Goal: Task Accomplishment & Management: Manage account settings

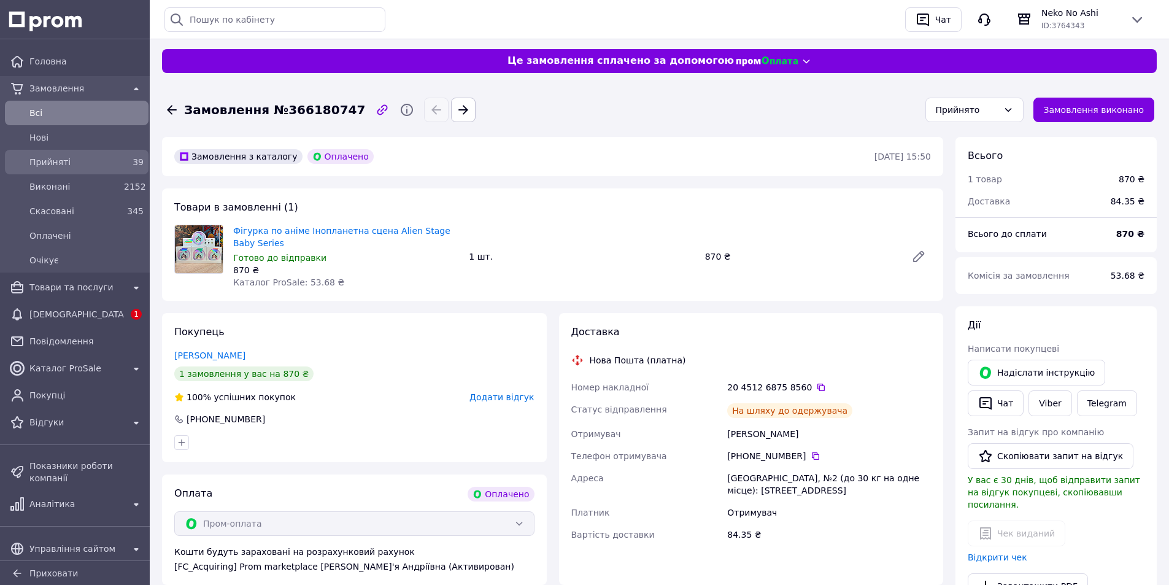
click at [50, 160] on span "Прийняті" at bounding box center [74, 162] width 90 height 12
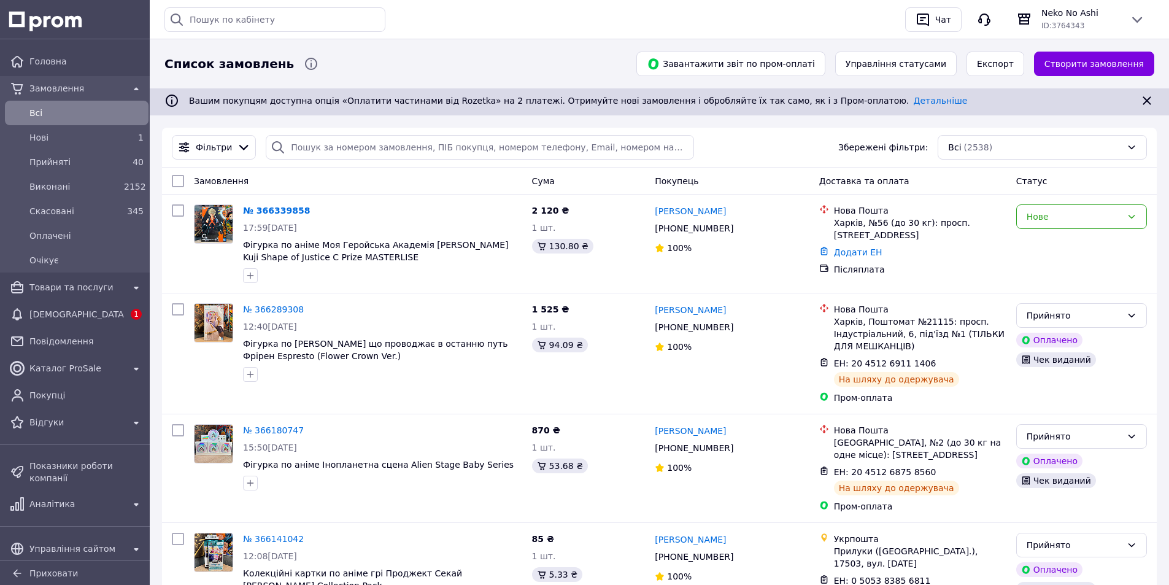
click at [596, 31] on div "Історія пошуку Очистити всю 364451554 мітки [GEOGRAPHIC_DATA]" at bounding box center [529, 19] width 731 height 25
click at [653, 15] on div "Історія пошуку Очистити всю 364451554 мітки [GEOGRAPHIC_DATA]" at bounding box center [529, 19] width 731 height 25
drag, startPoint x: 386, startPoint y: 259, endPoint x: 240, endPoint y: 248, distance: 147.0
click at [240, 248] on div "№ 366339858 17:59[DATE] Фігурка по аніме Моя Геройська Академія Бакуго [PERSON_…" at bounding box center [382, 243] width 289 height 88
copy span "Фігурка по аніме Моя Геройська Академія [PERSON_NAME] Kuji Shape of Justice C P…"
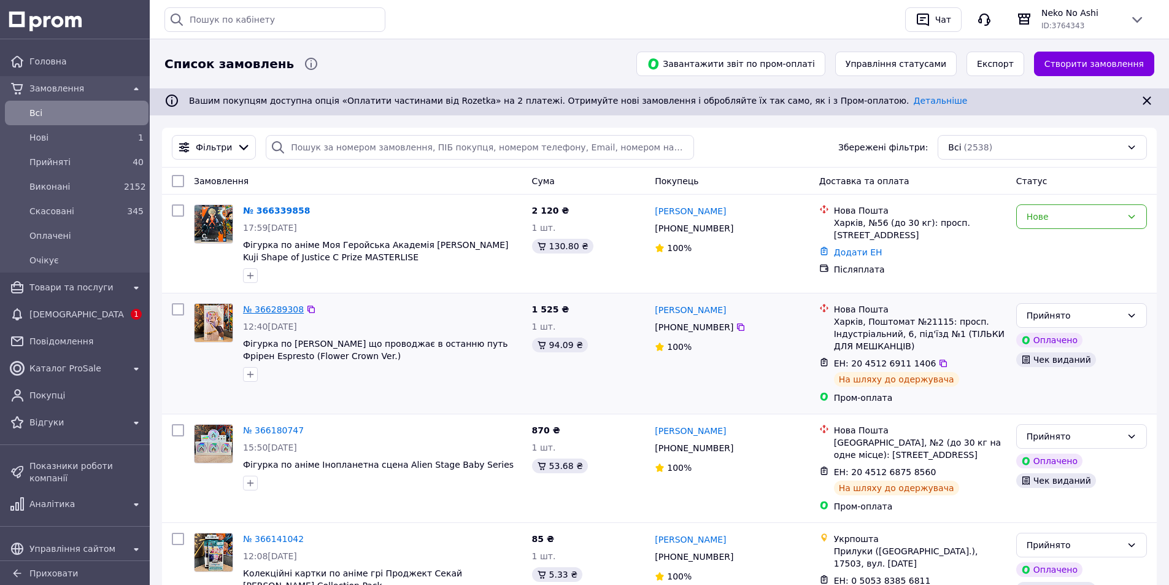
click at [285, 304] on link "№ 366289308" at bounding box center [273, 309] width 61 height 10
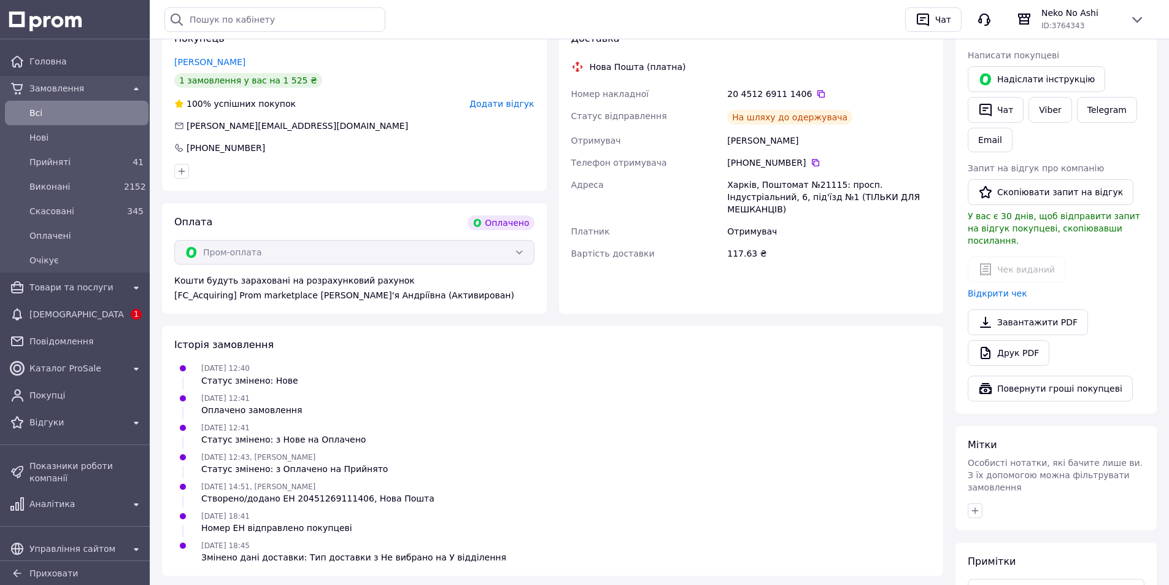
scroll to position [307, 0]
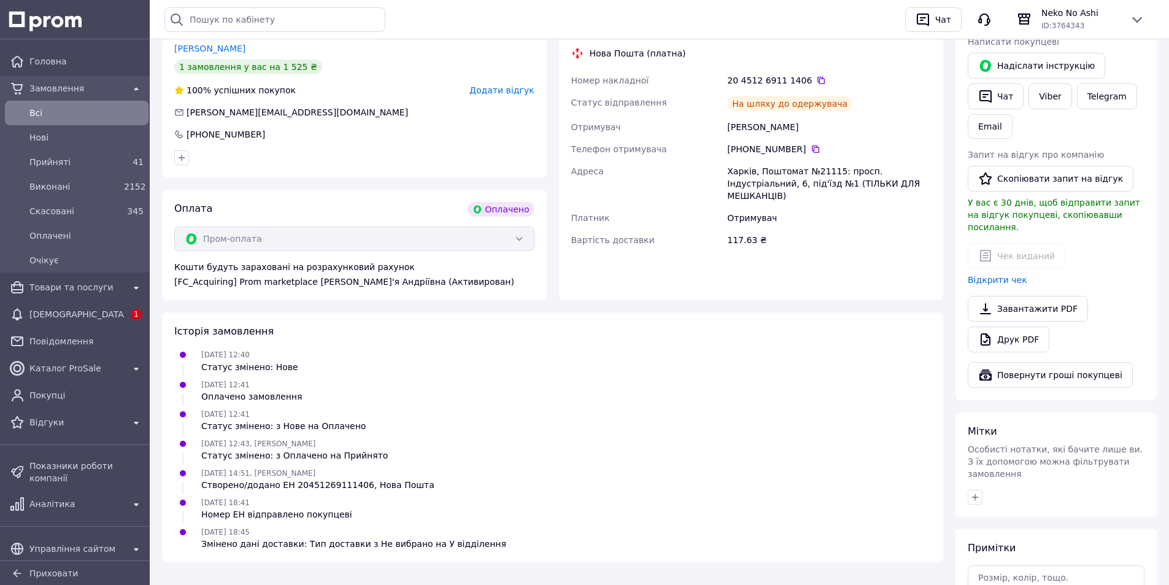
click at [1000, 274] on div "[PERSON_NAME] покупцеві   [PERSON_NAME] інструкцію   Чат Viber Telegram Email З…" at bounding box center [1055, 200] width 177 height 376
click at [1000, 275] on link "Відкрити чек" at bounding box center [997, 280] width 60 height 10
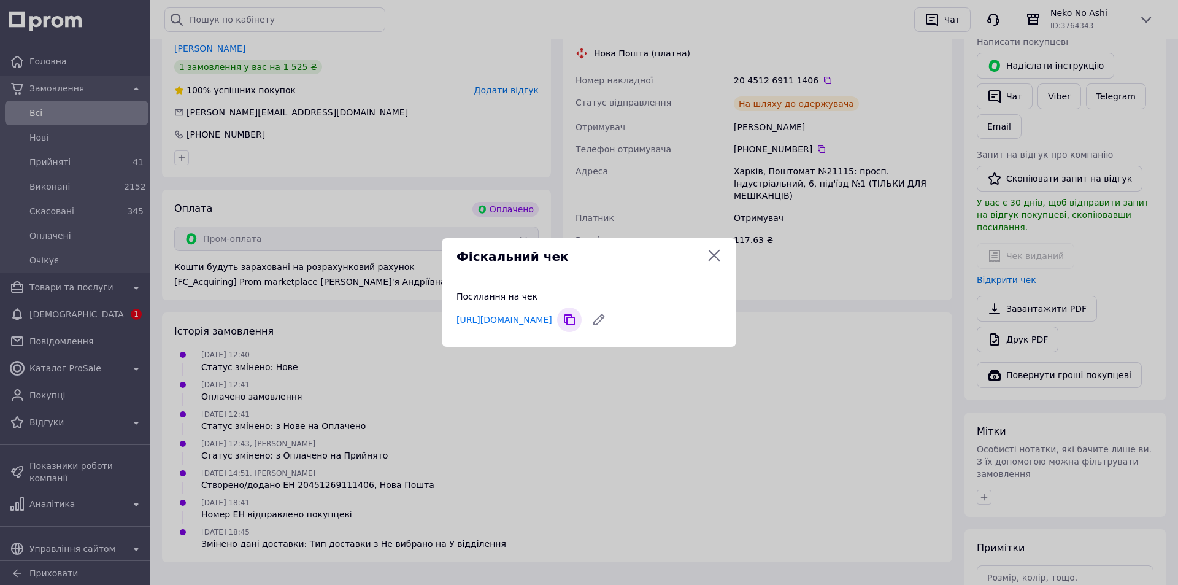
click at [582, 317] on icon at bounding box center [569, 319] width 25 height 25
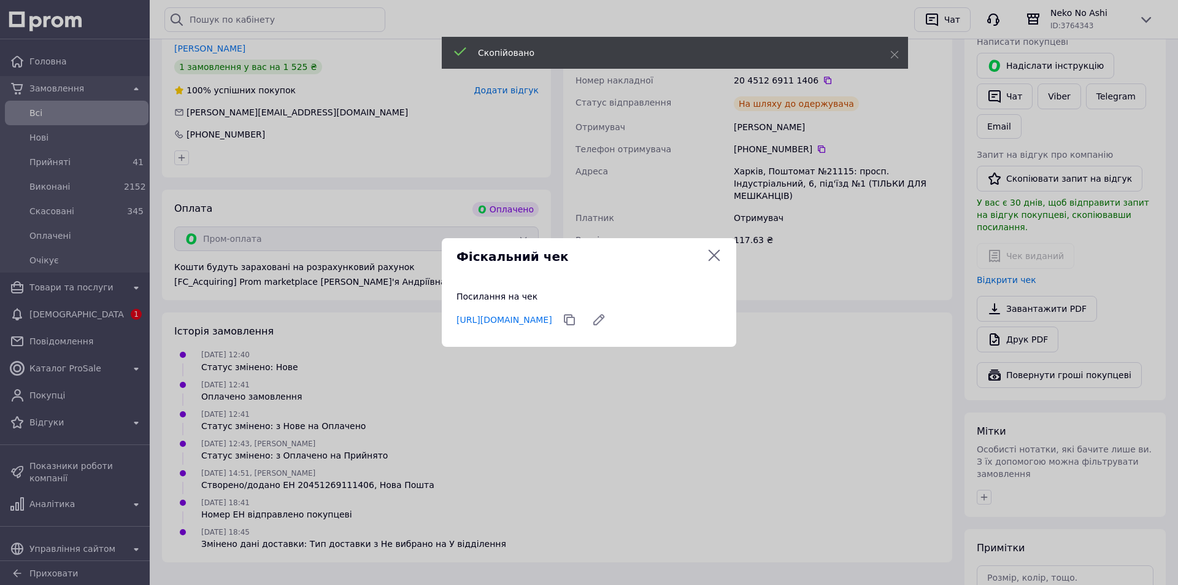
click at [711, 262] on icon at bounding box center [714, 255] width 15 height 15
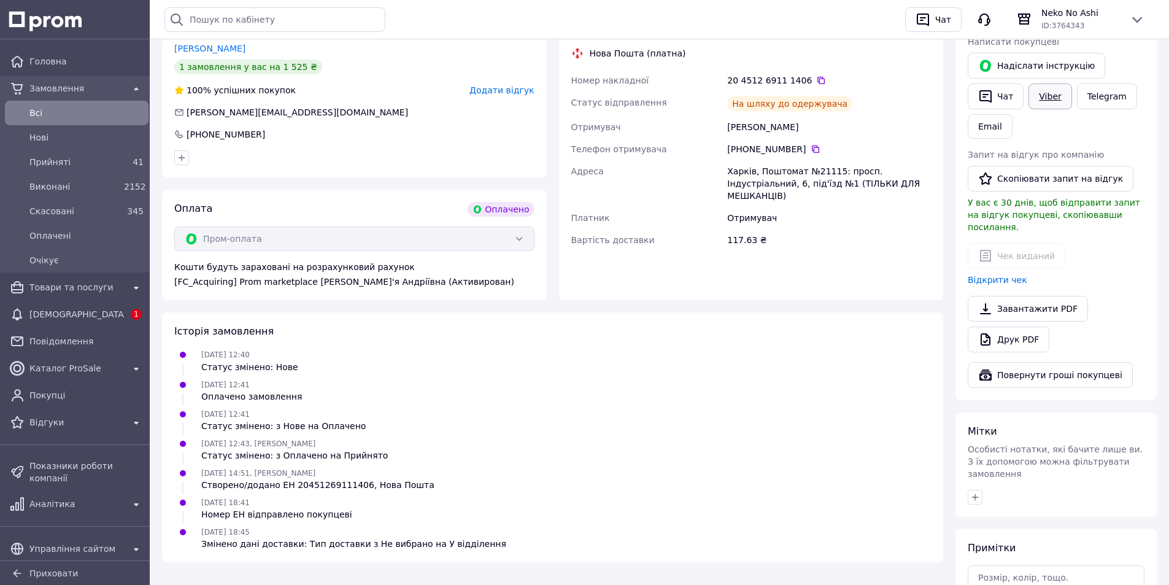
click at [1043, 98] on link "Viber" at bounding box center [1049, 96] width 43 height 26
click at [1036, 98] on link "Viber" at bounding box center [1049, 96] width 43 height 26
click at [626, 498] on div "[DATE] 18:41 Номер ЕН відправлено покупцеві" at bounding box center [552, 508] width 766 height 25
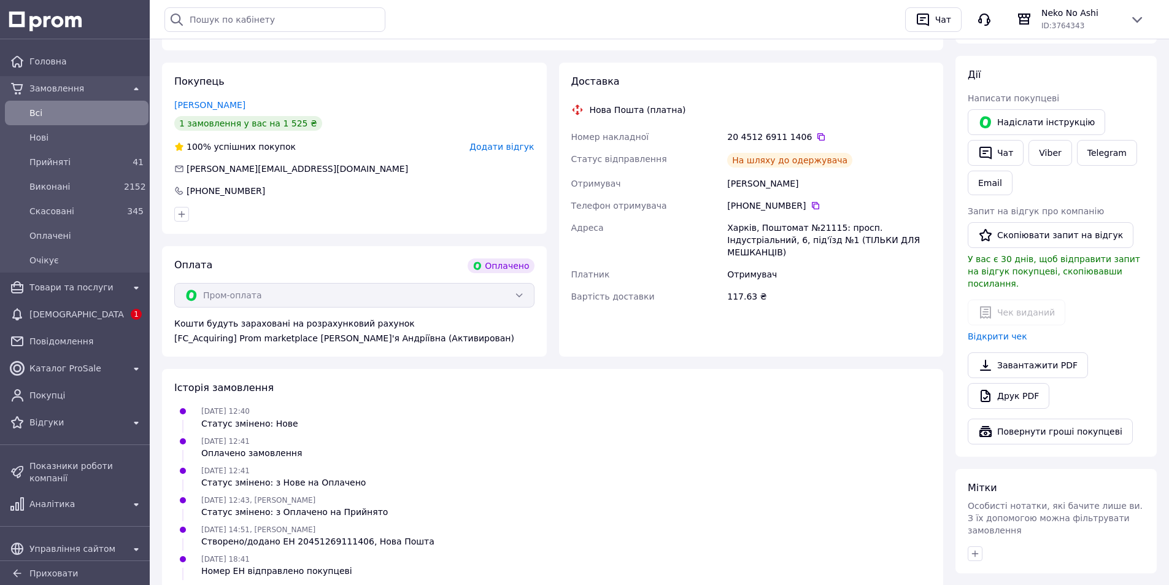
scroll to position [61, 0]
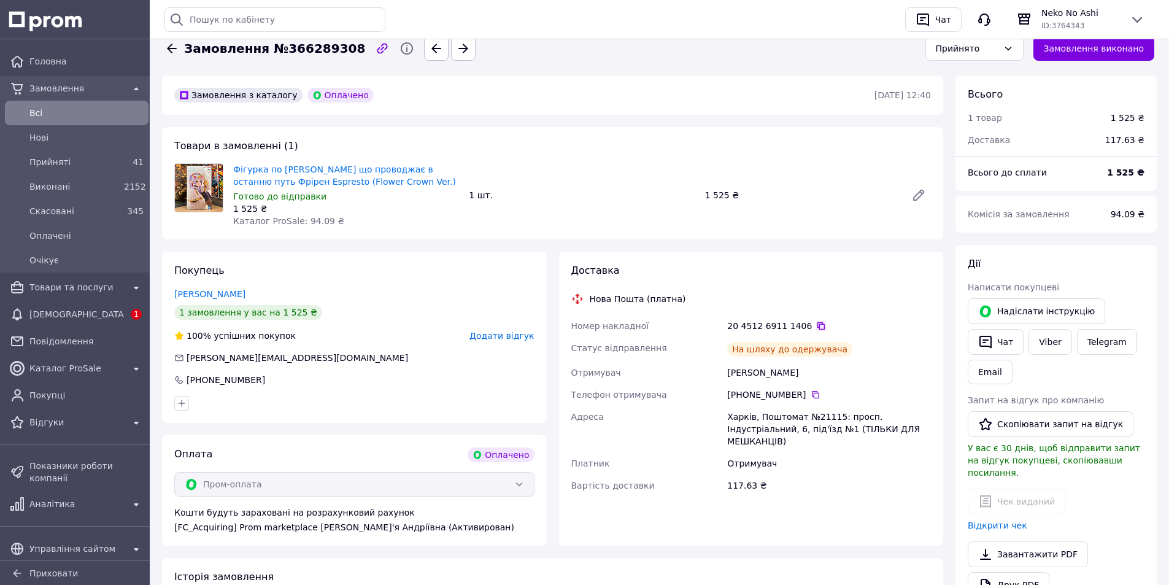
click at [817, 324] on icon at bounding box center [820, 325] width 7 height 7
click at [787, 494] on div "Доставка Нова Пошта (платна) Номер накладної 20 4512 6911 1406   Статус відправ…" at bounding box center [751, 399] width 385 height 294
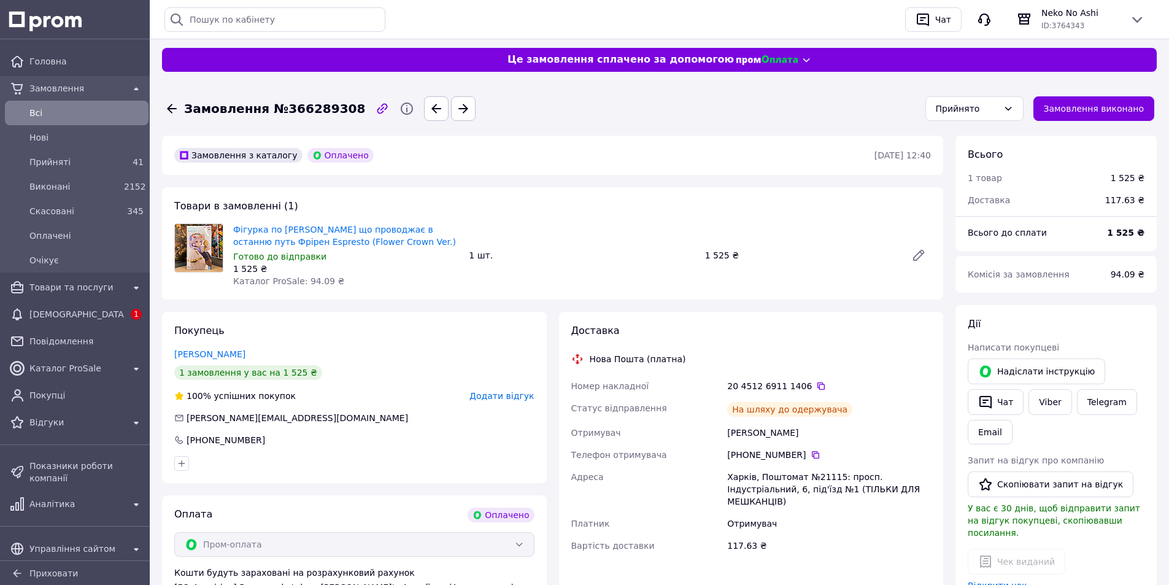
scroll to position [0, 0]
